Goal: Check status: Check status

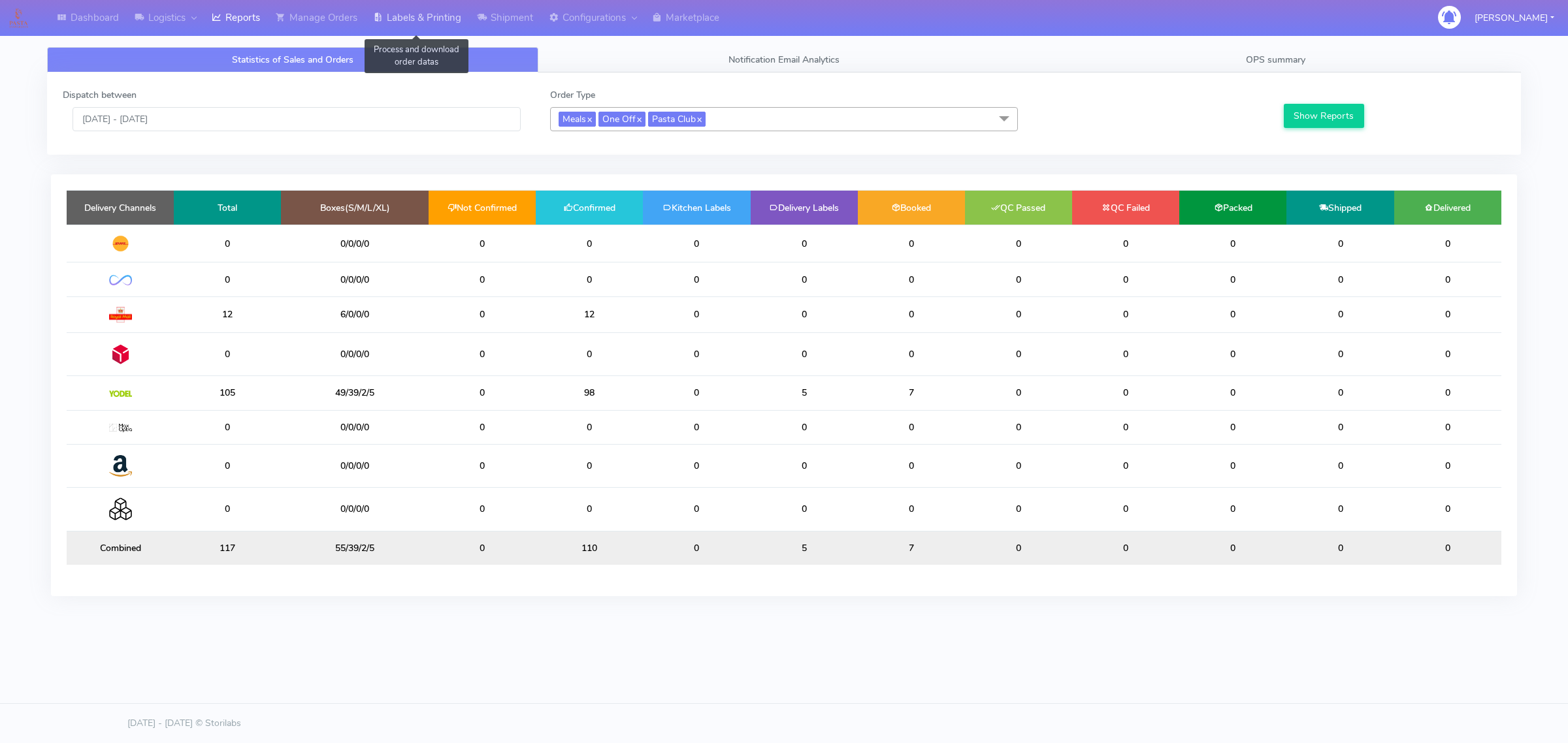
click at [383, 25] on link "Labels & Printing" at bounding box center [417, 18] width 104 height 36
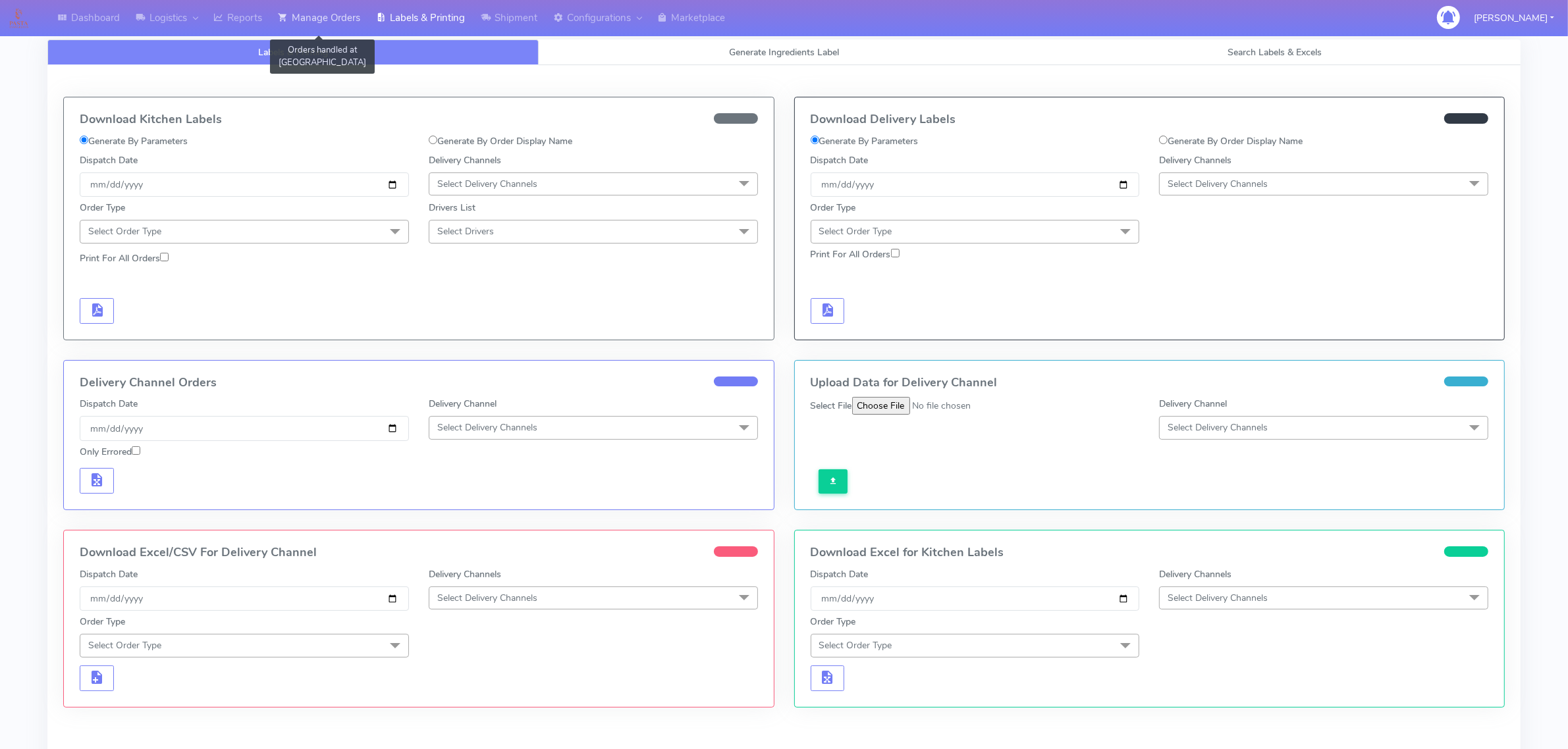
click at [356, 31] on link "Manage Orders" at bounding box center [319, 18] width 98 height 36
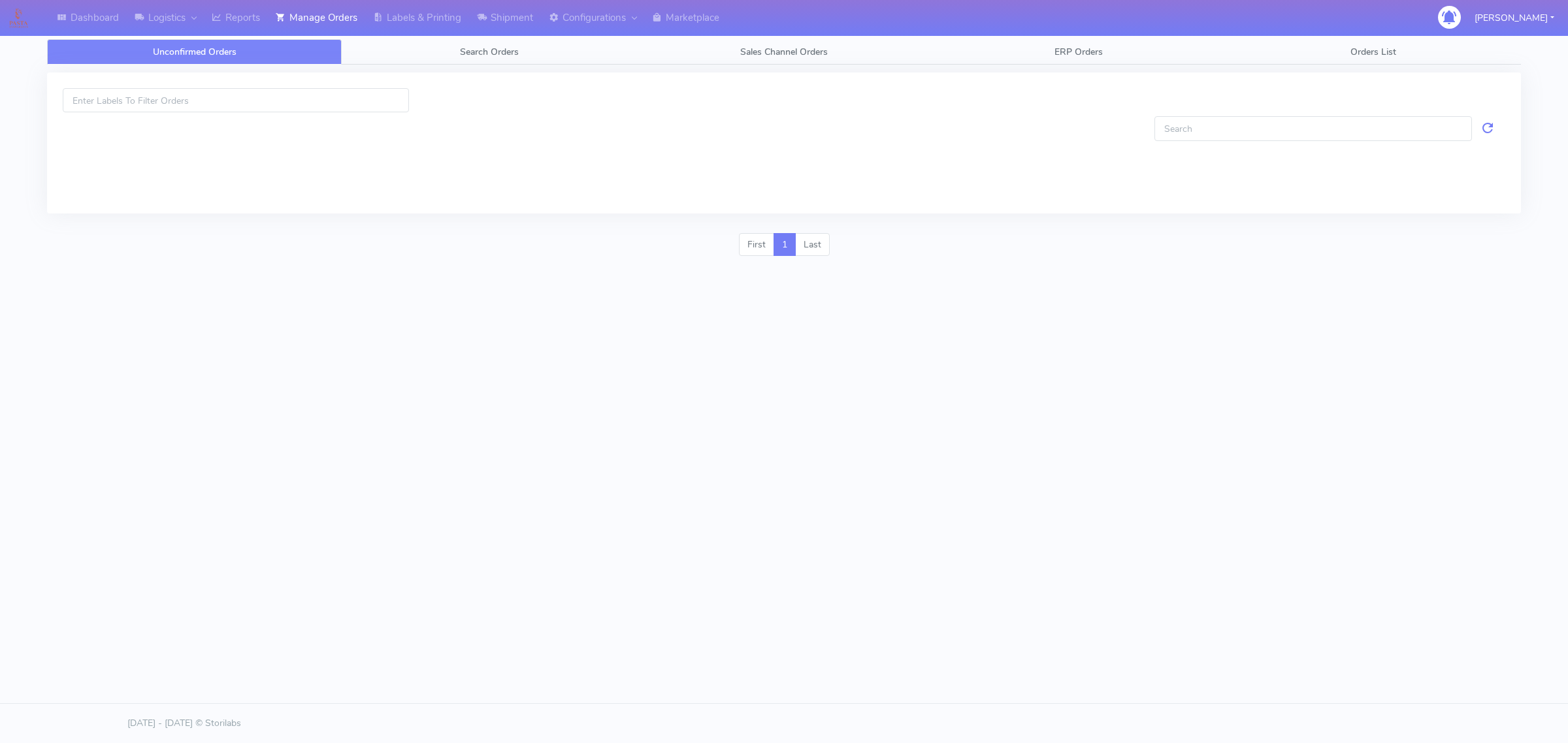
click at [370, 67] on div at bounding box center [784, 148] width 1493 height 168
click at [380, 46] on link "Search Orders" at bounding box center [489, 52] width 295 height 25
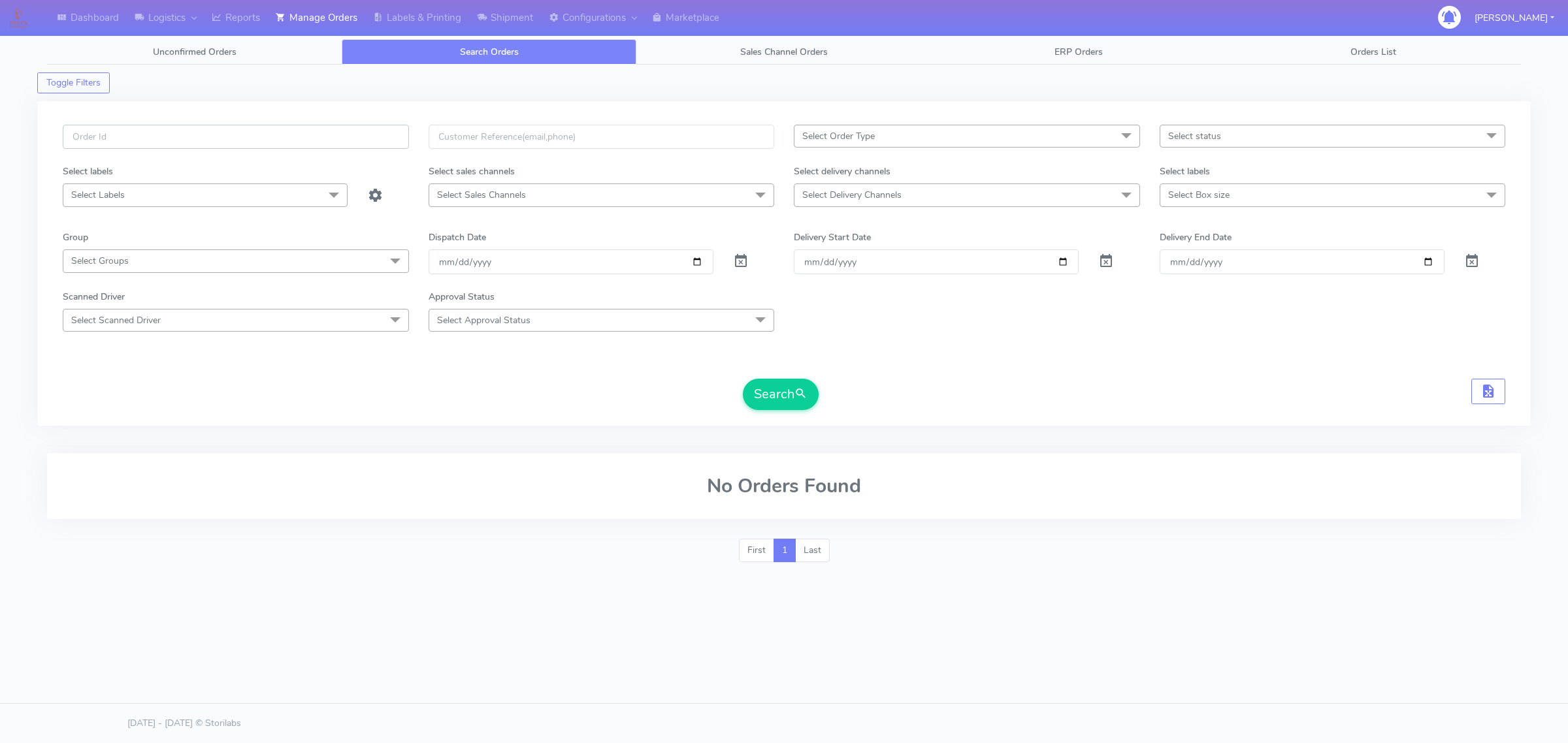
click at [294, 138] on input "text" at bounding box center [236, 136] width 346 height 24
paste input "P40840"
type input "P40840"
click at [746, 274] on div at bounding box center [753, 261] width 61 height 24
click at [742, 264] on span at bounding box center [740, 264] width 16 height 12
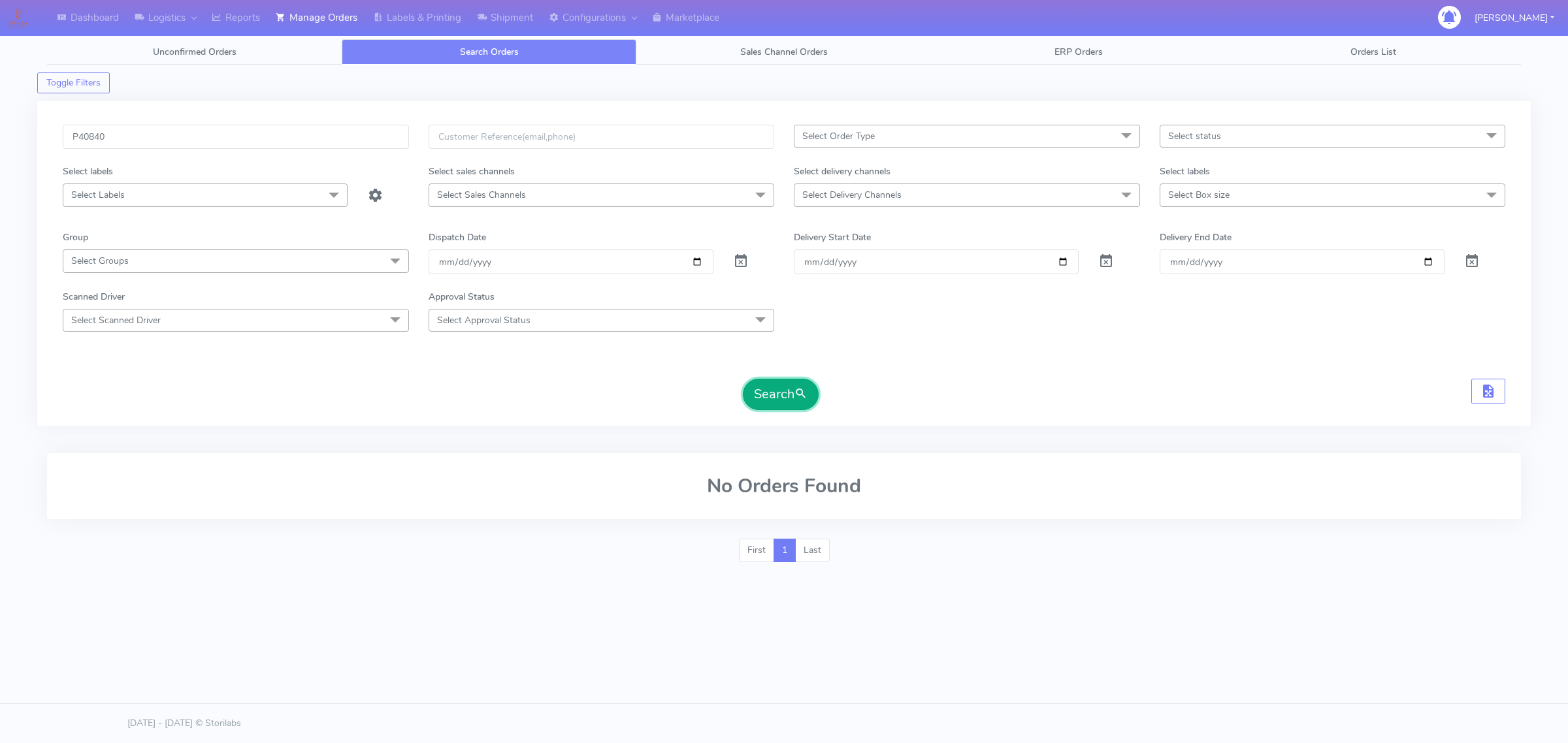
click at [749, 396] on button "Search" at bounding box center [780, 394] width 76 height 31
